Goal: Transaction & Acquisition: Purchase product/service

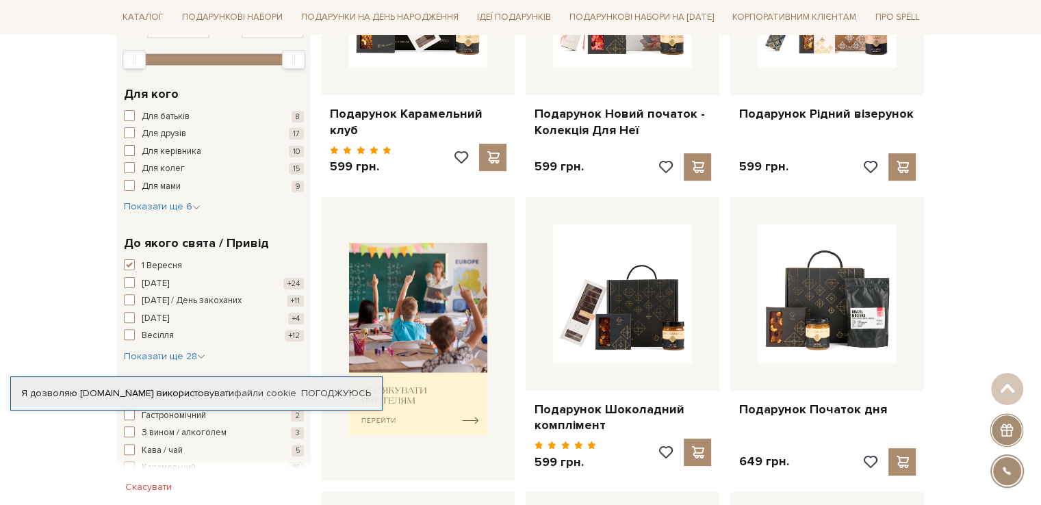
scroll to position [411, 0]
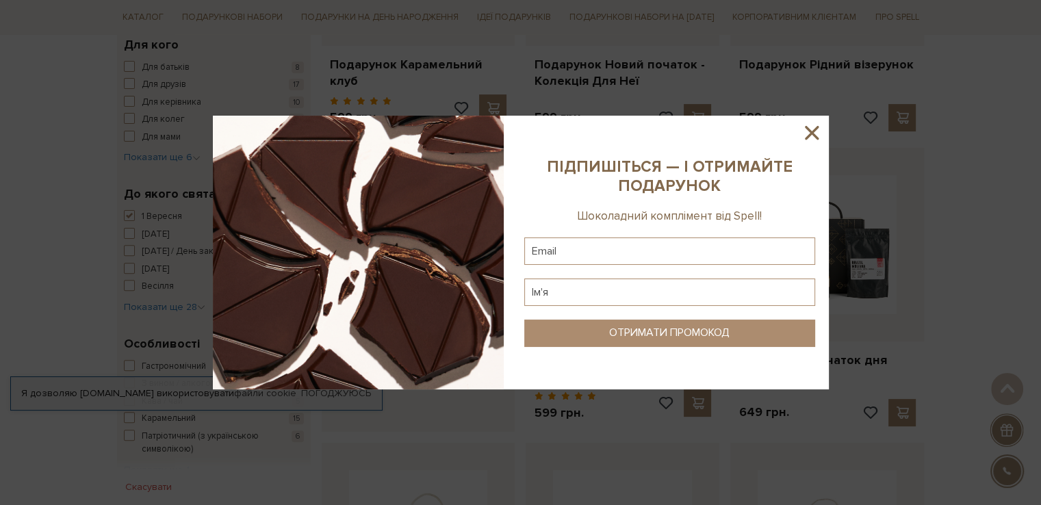
click at [817, 135] on icon at bounding box center [811, 132] width 23 height 23
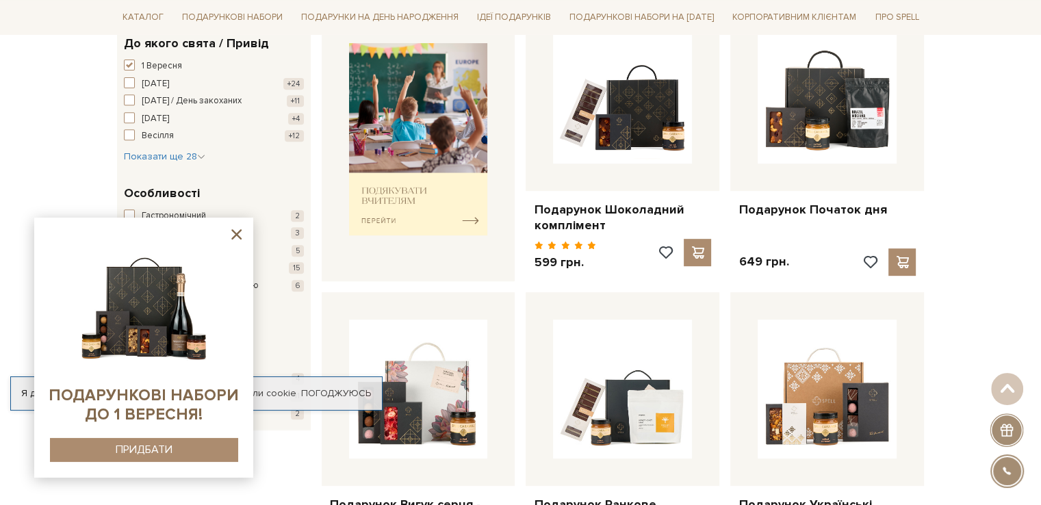
scroll to position [479, 0]
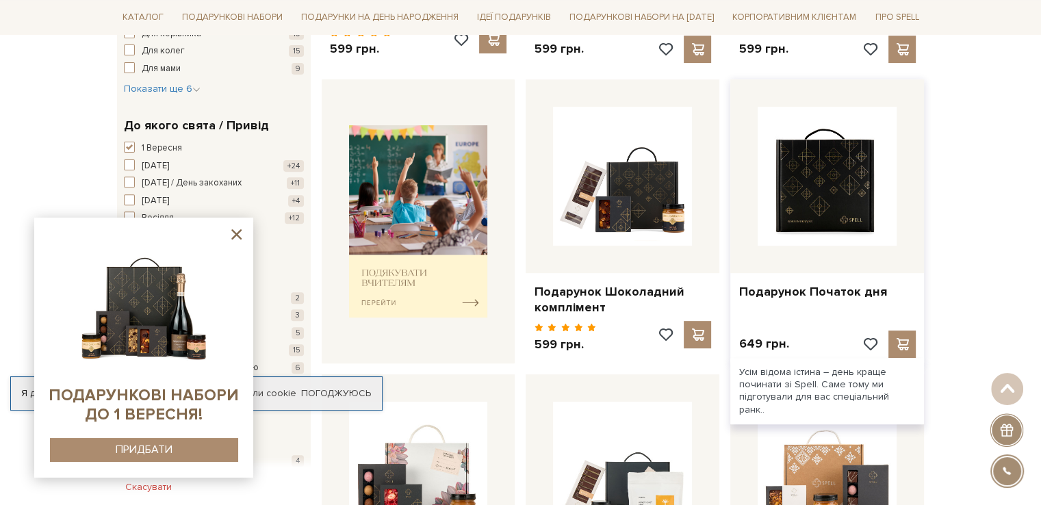
click at [848, 178] on img at bounding box center [827, 176] width 139 height 139
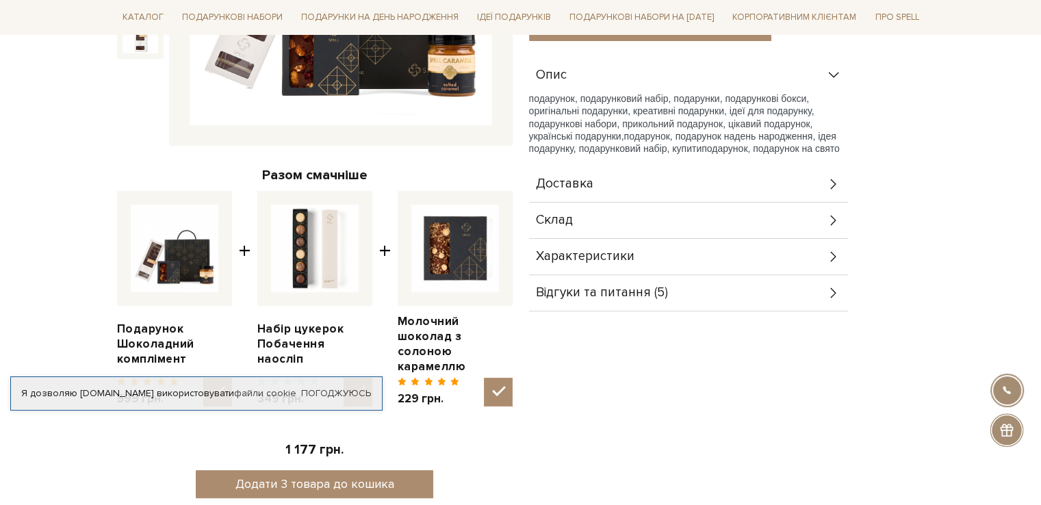
scroll to position [411, 0]
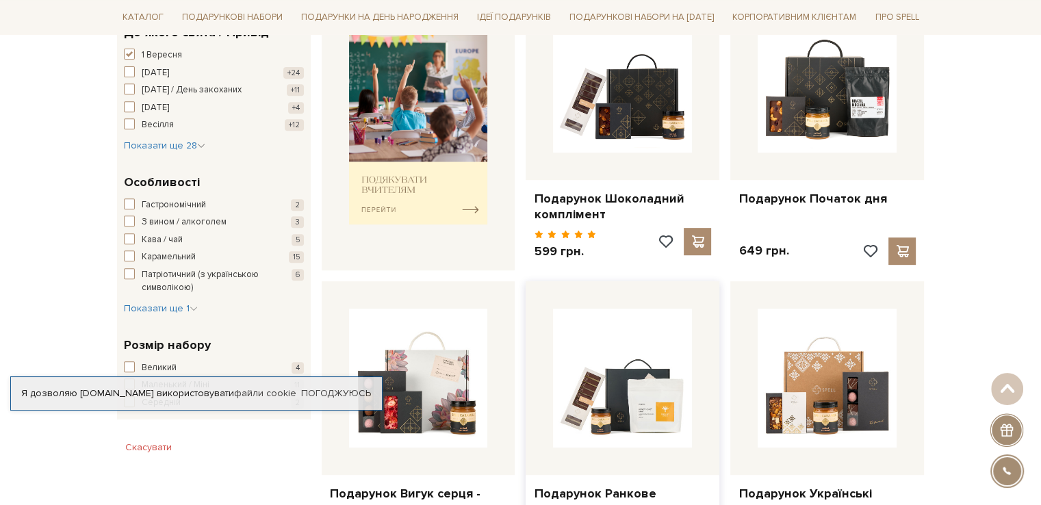
scroll to position [435, 0]
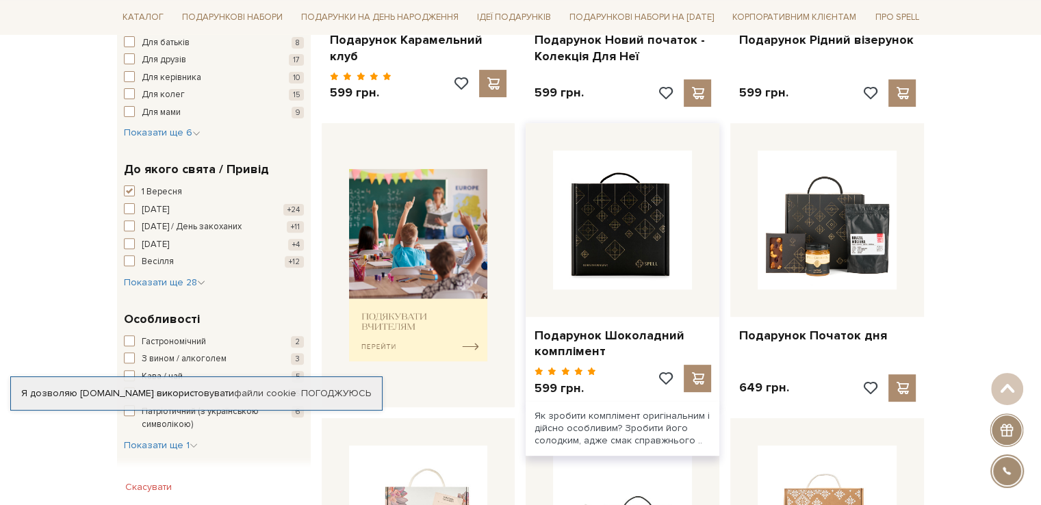
click at [669, 234] on img at bounding box center [622, 220] width 139 height 139
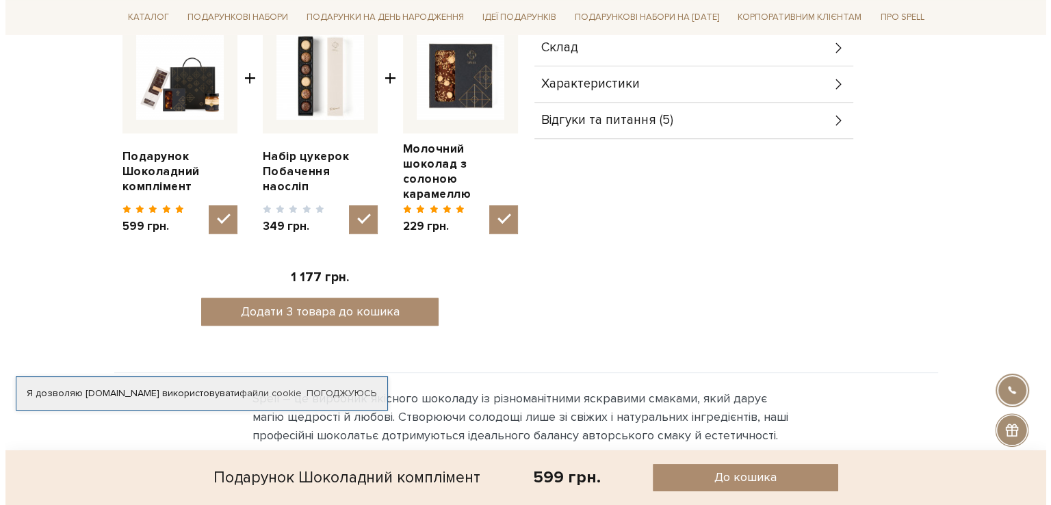
scroll to position [616, 0]
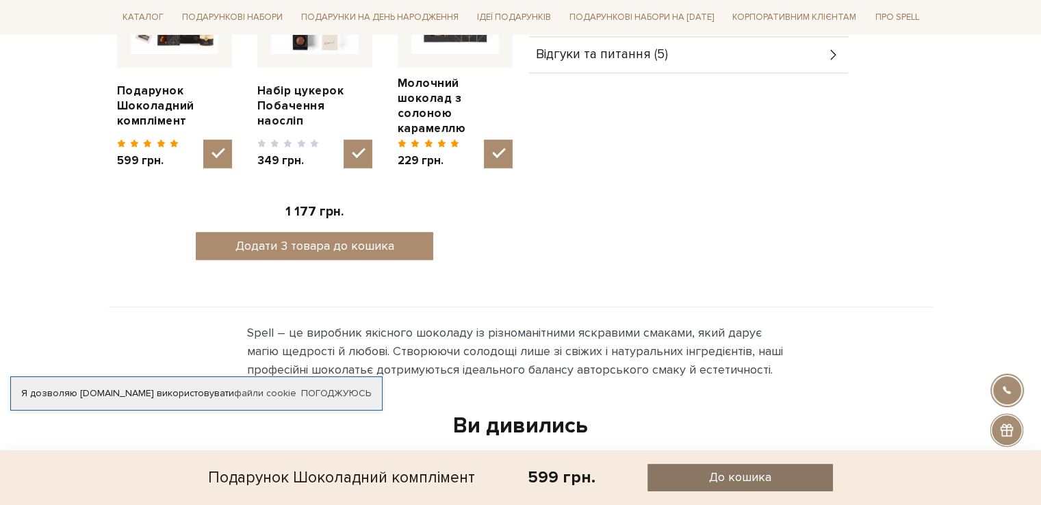
click at [729, 477] on span "До кошика" at bounding box center [740, 477] width 62 height 16
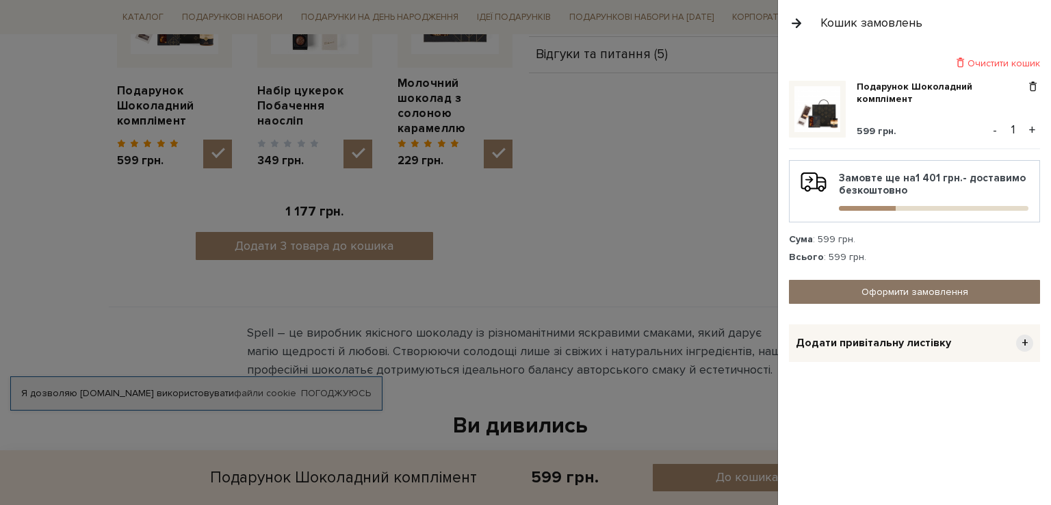
click at [835, 291] on link "Оформити замовлення" at bounding box center [914, 292] width 251 height 24
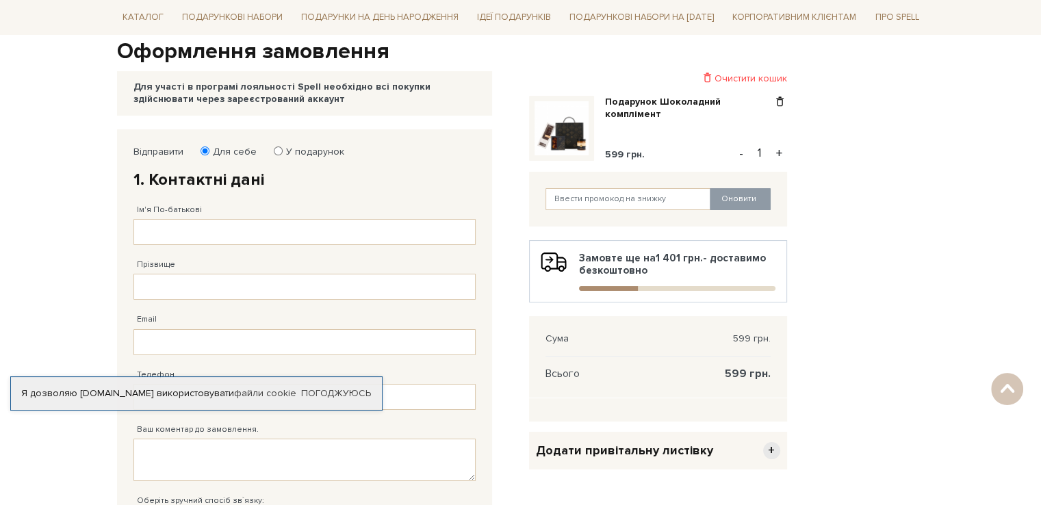
scroll to position [137, 0]
click at [438, 236] on input "Ім'я По-батькові" at bounding box center [304, 233] width 342 height 26
click at [181, 235] on input "[PERSON_NAME]" at bounding box center [304, 233] width 342 height 26
click at [235, 236] on input "[PERSON_NAME]" at bounding box center [304, 233] width 342 height 26
type input "[PERSON_NAME]"
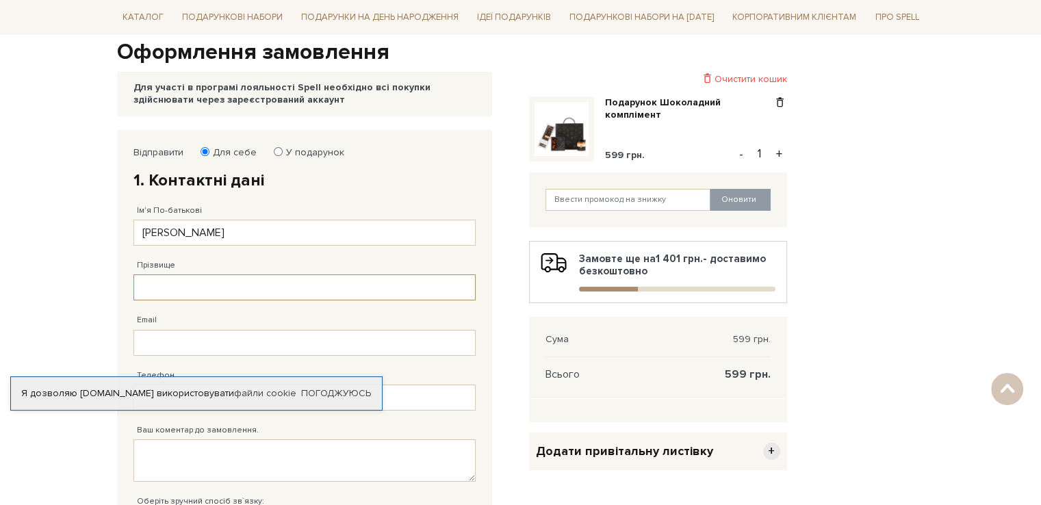
click at [237, 283] on input "Прізвище" at bounding box center [304, 287] width 342 height 26
type input "[PERSON_NAME]"
click at [226, 335] on input "Email" at bounding box center [304, 343] width 342 height 26
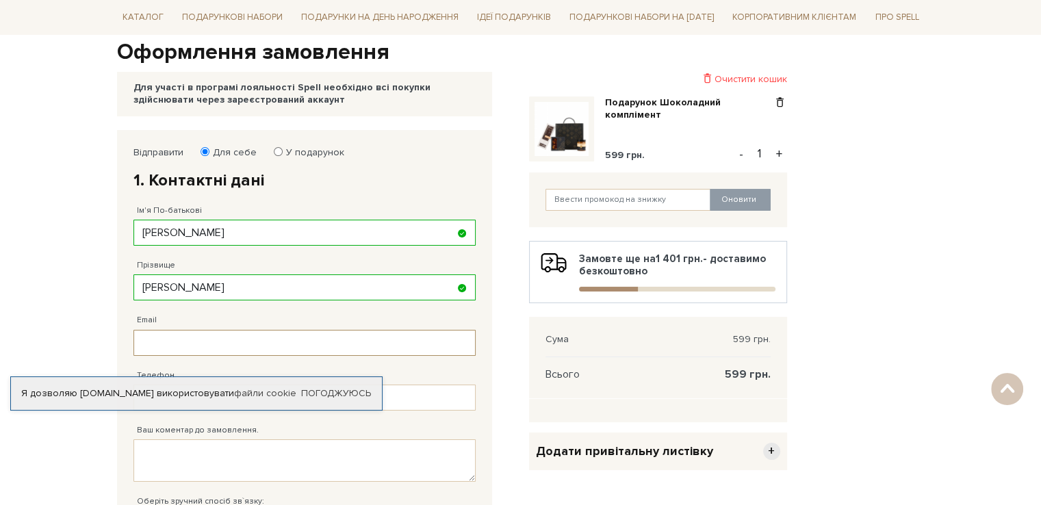
type input "[PERSON_NAME][EMAIL_ADDRESS][DOMAIN_NAME]"
type input "[PHONE_NUMBER]"
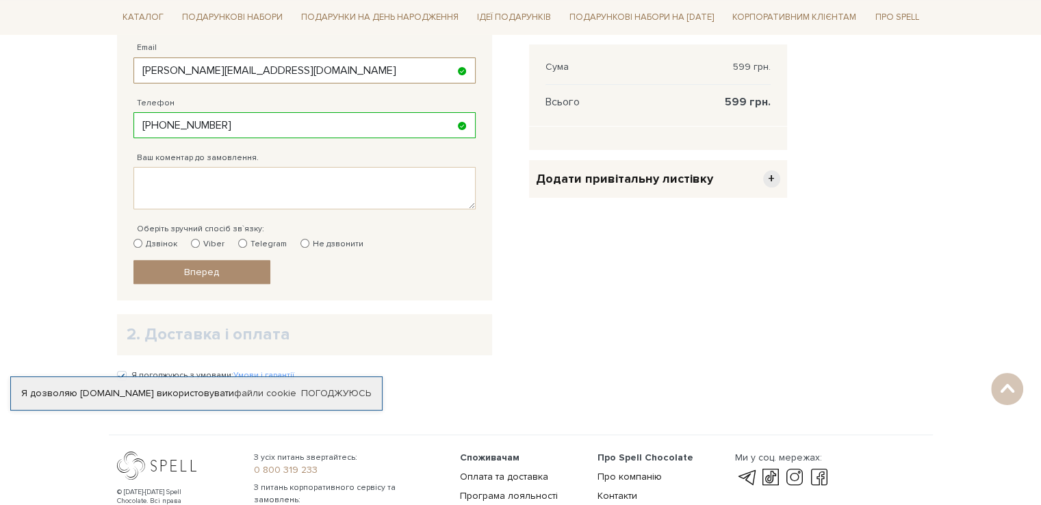
scroll to position [411, 0]
click at [195, 243] on input "Viber" at bounding box center [195, 241] width 9 height 9
radio input "true"
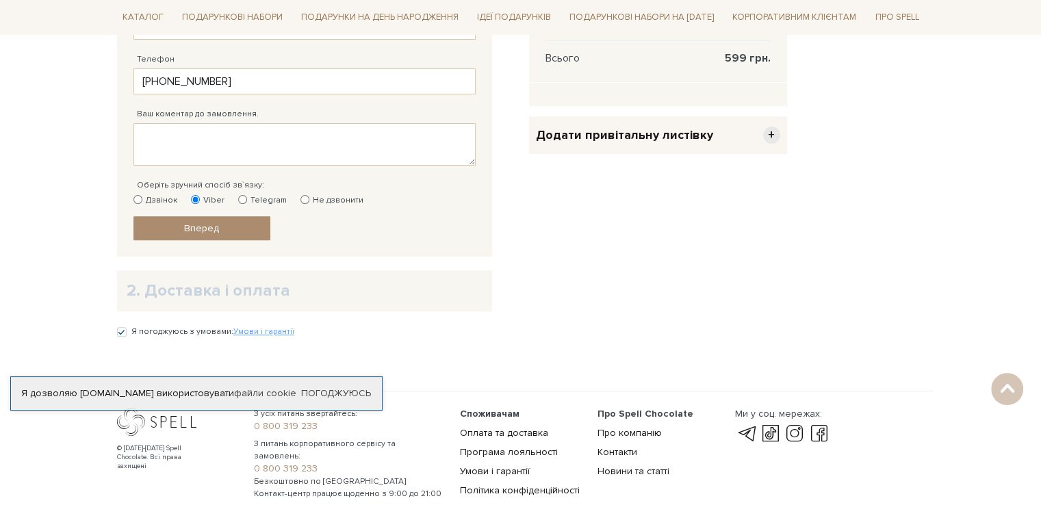
scroll to position [552, 0]
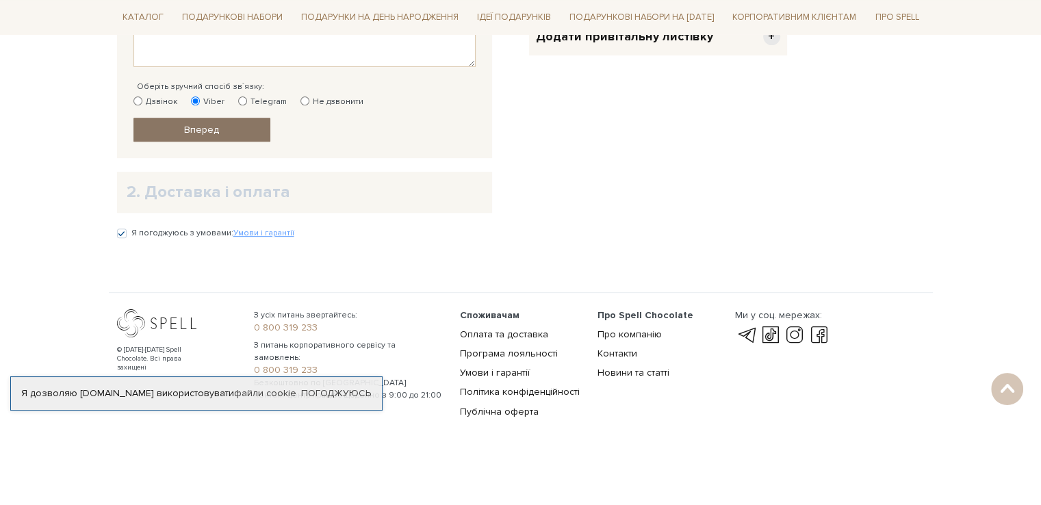
click at [247, 132] on link "Вперед" at bounding box center [201, 130] width 137 height 24
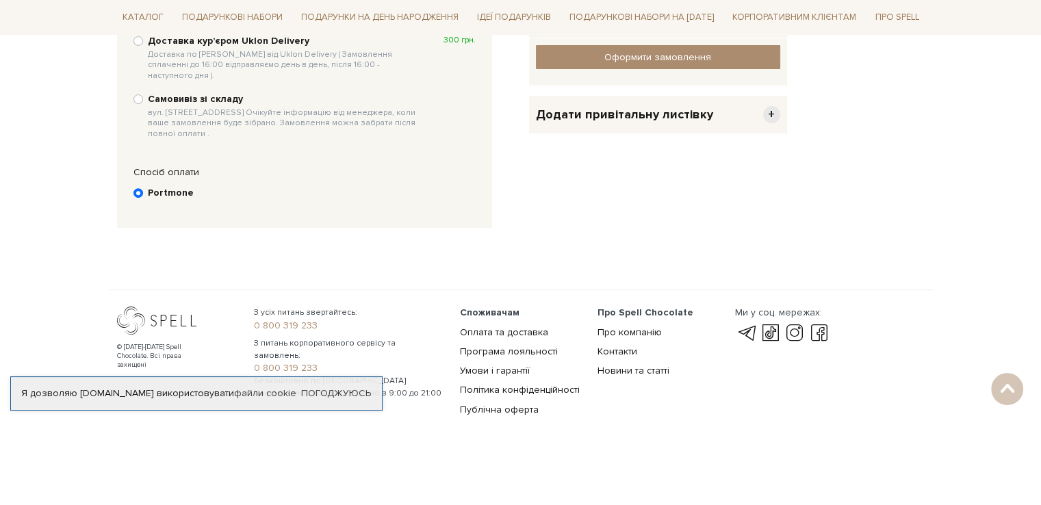
scroll to position [266, 0]
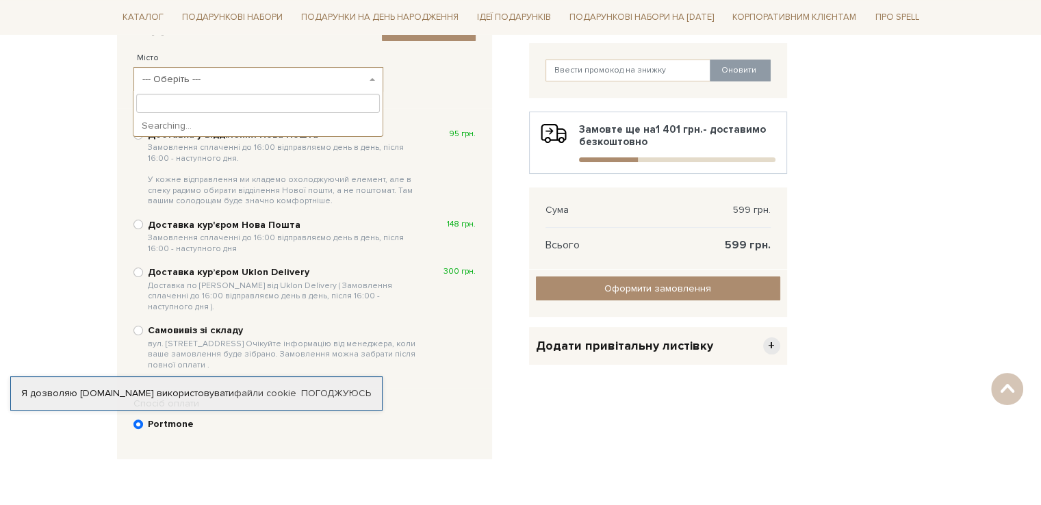
click at [266, 75] on span "--- Оберіть ---" at bounding box center [254, 80] width 224 height 14
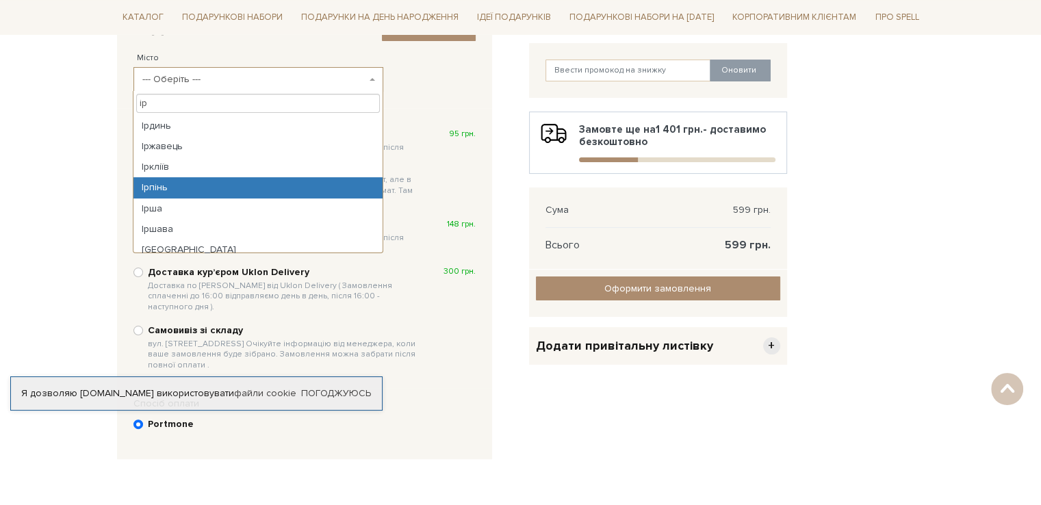
type input "ір"
select select "Ірпінь"
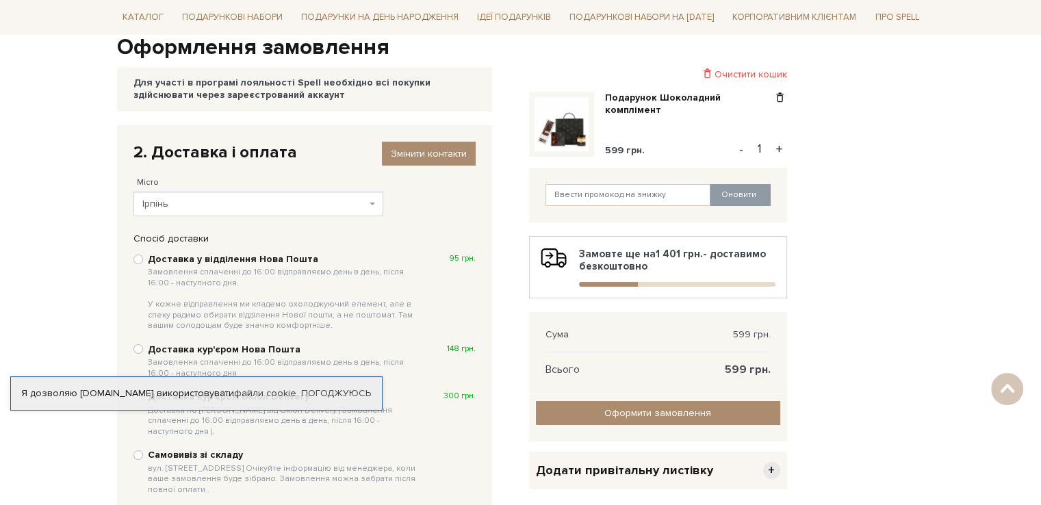
scroll to position [0, 0]
